Goal: Task Accomplishment & Management: Manage account settings

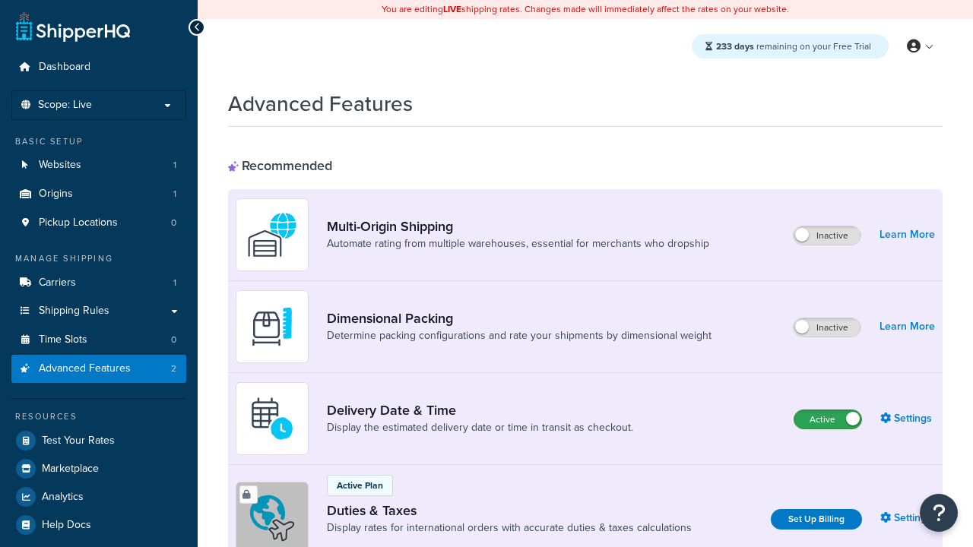
click at [828, 419] on label "Active" at bounding box center [827, 419] width 67 height 18
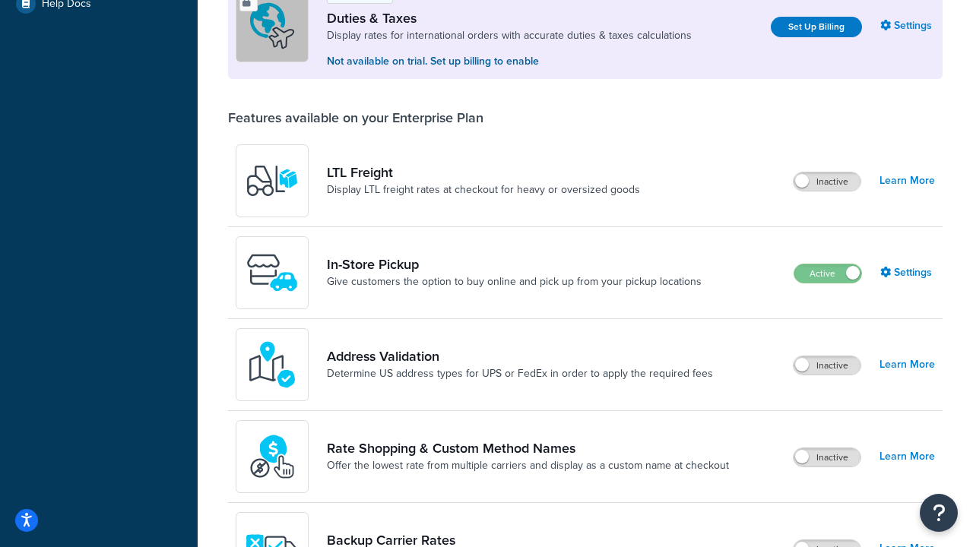
scroll to position [464, 0]
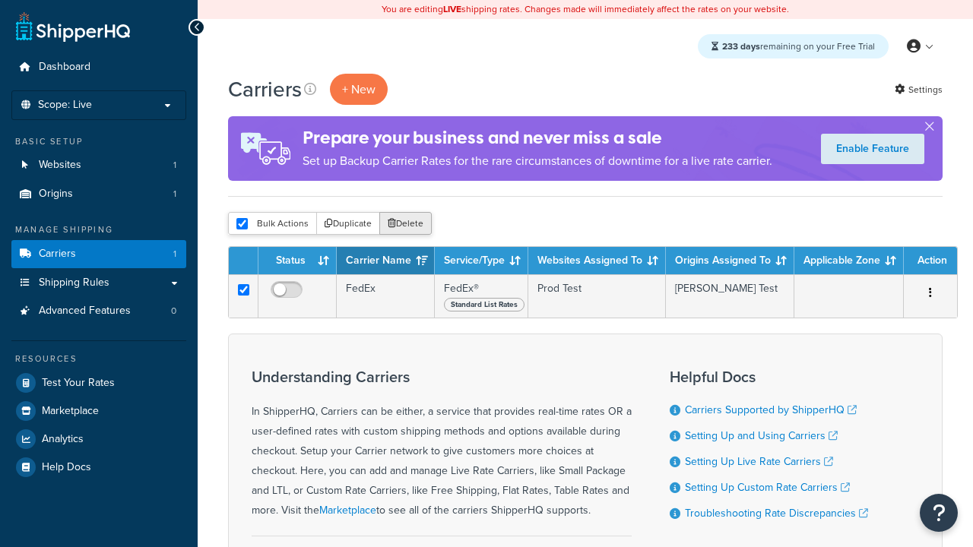
click at [404, 223] on button "Delete" at bounding box center [405, 223] width 52 height 23
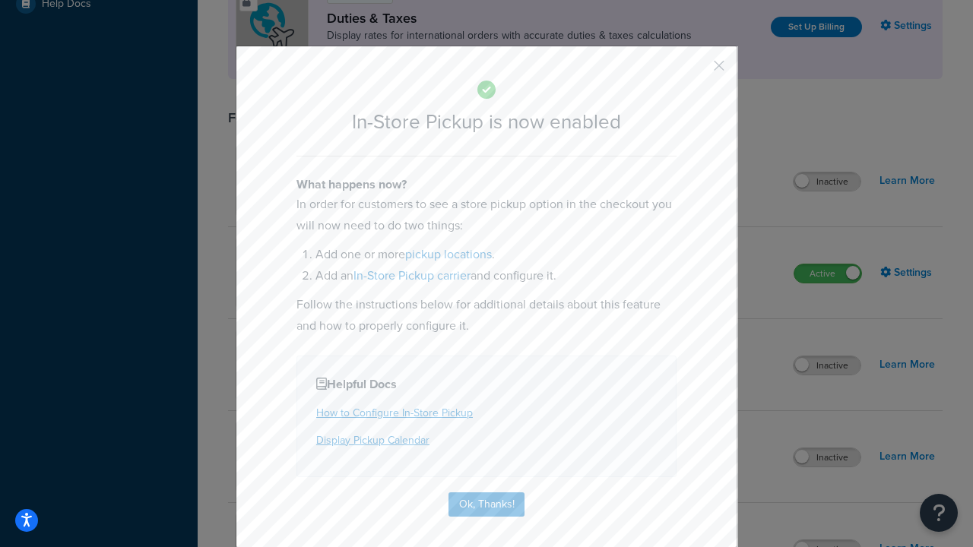
click at [696, 71] on button "button" at bounding box center [697, 71] width 4 height 4
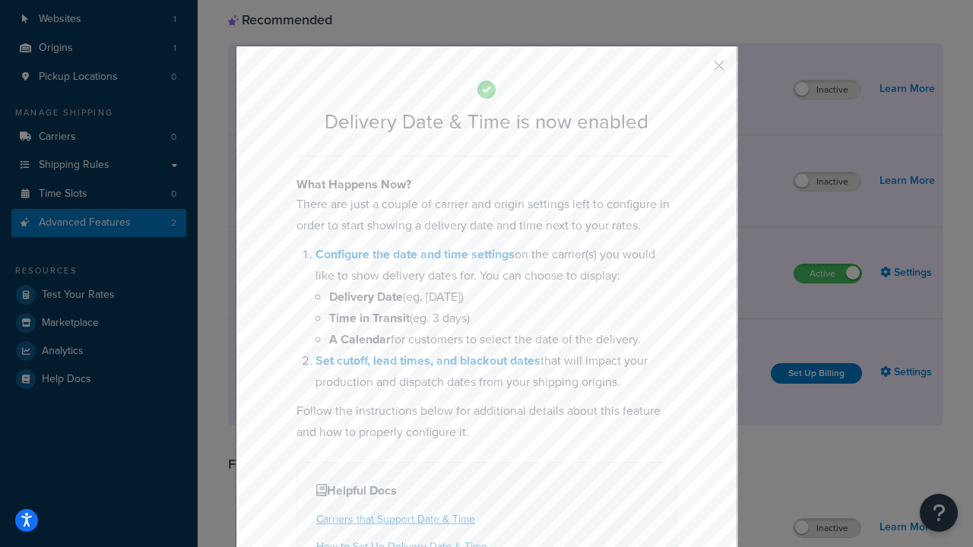
click at [696, 71] on button "button" at bounding box center [697, 71] width 4 height 4
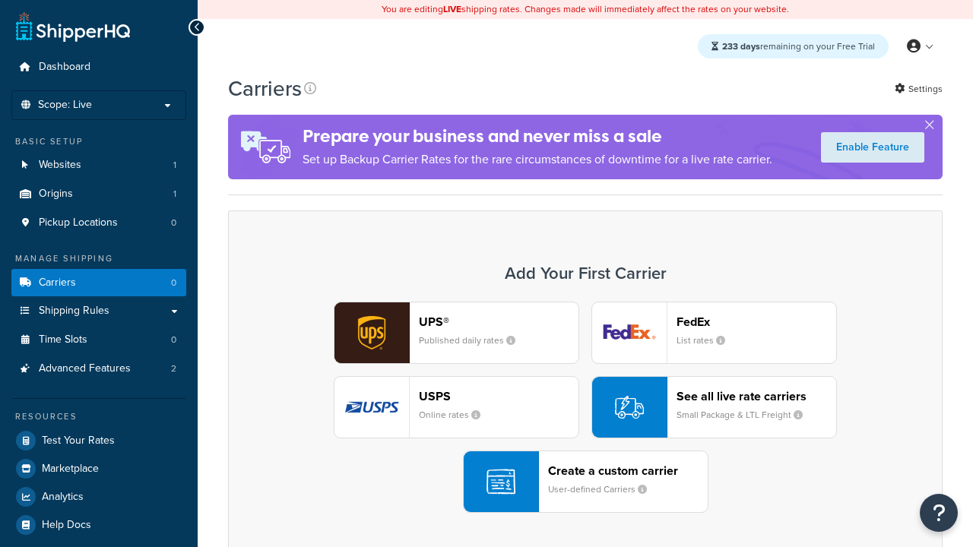
click at [585, 407] on div "UPS® Published daily rates FedEx List rates USPS Online rates See all live rate…" at bounding box center [585, 407] width 682 height 211
click at [585, 482] on div "Create a custom carrier User-defined Carriers" at bounding box center [628, 482] width 160 height 36
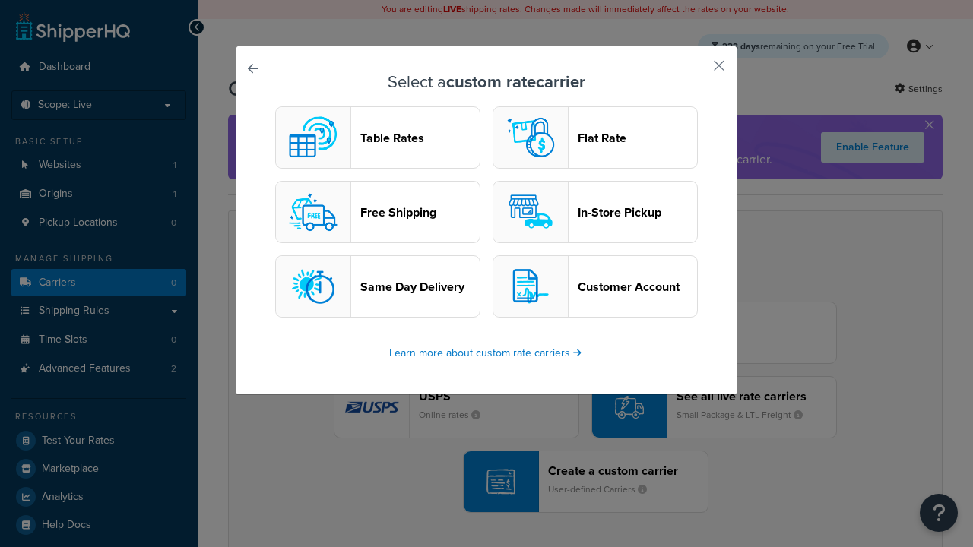
click at [595, 212] on header "In-Store Pickup" at bounding box center [637, 212] width 119 height 14
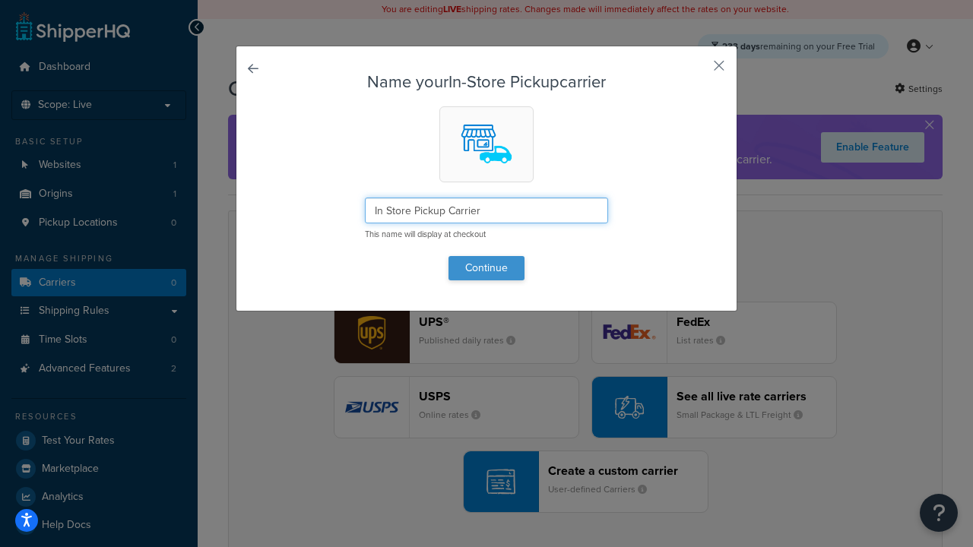
type input "In Store Pickup Carrier"
click at [486, 267] on button "Continue" at bounding box center [486, 268] width 76 height 24
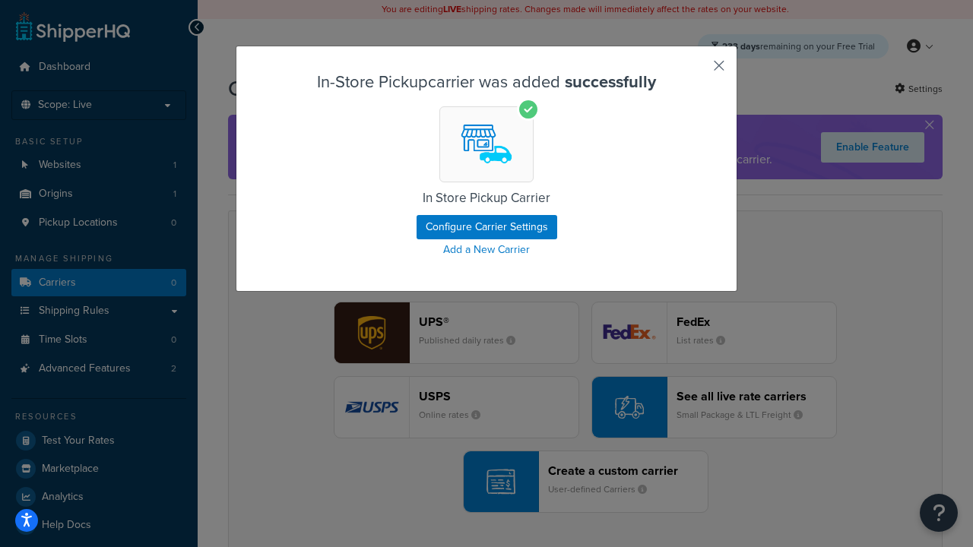
click at [696, 71] on button "button" at bounding box center [697, 71] width 4 height 4
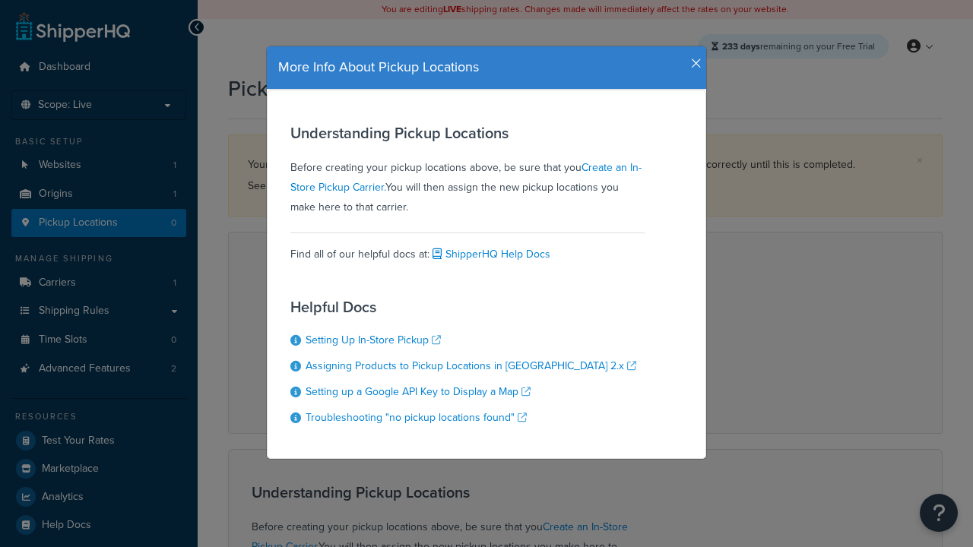
click at [692, 58] on icon "button" at bounding box center [696, 64] width 11 height 14
